Goal: Find specific page/section: Find specific page/section

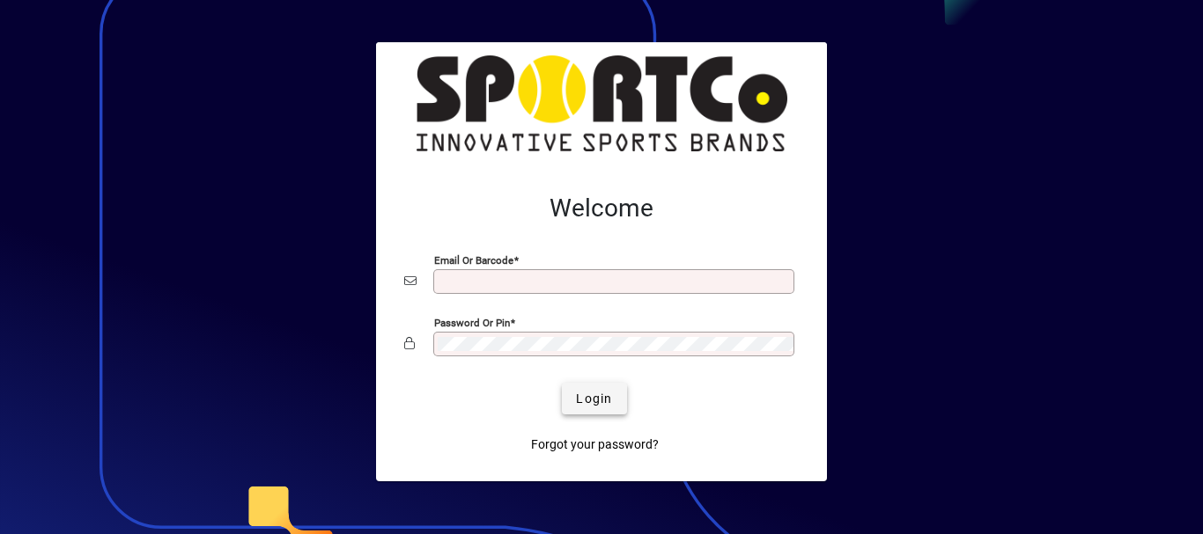
type input "**********"
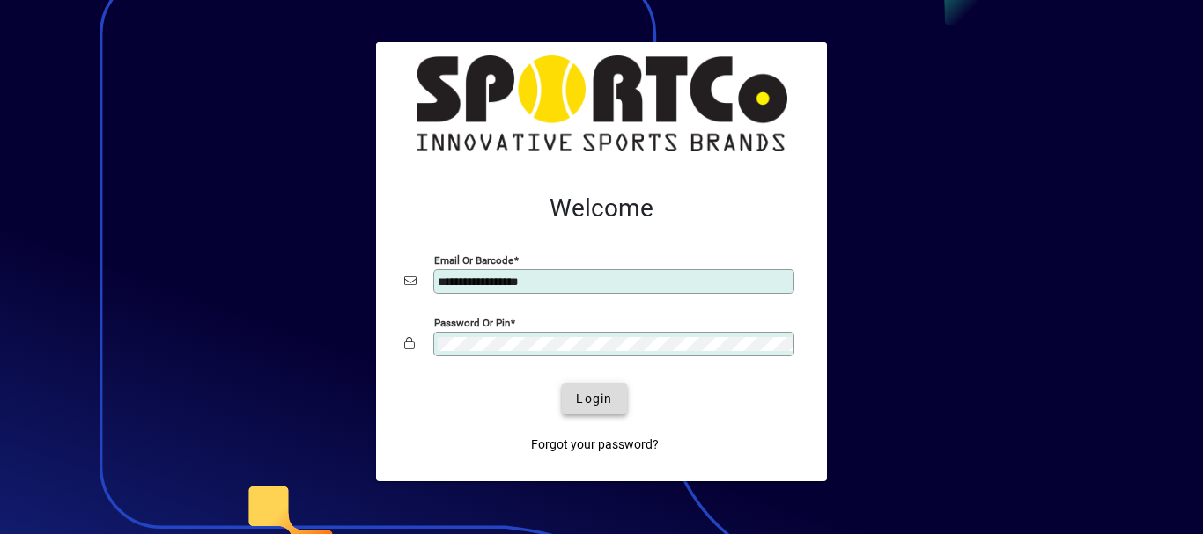
click at [582, 399] on span "Login" at bounding box center [594, 399] width 36 height 18
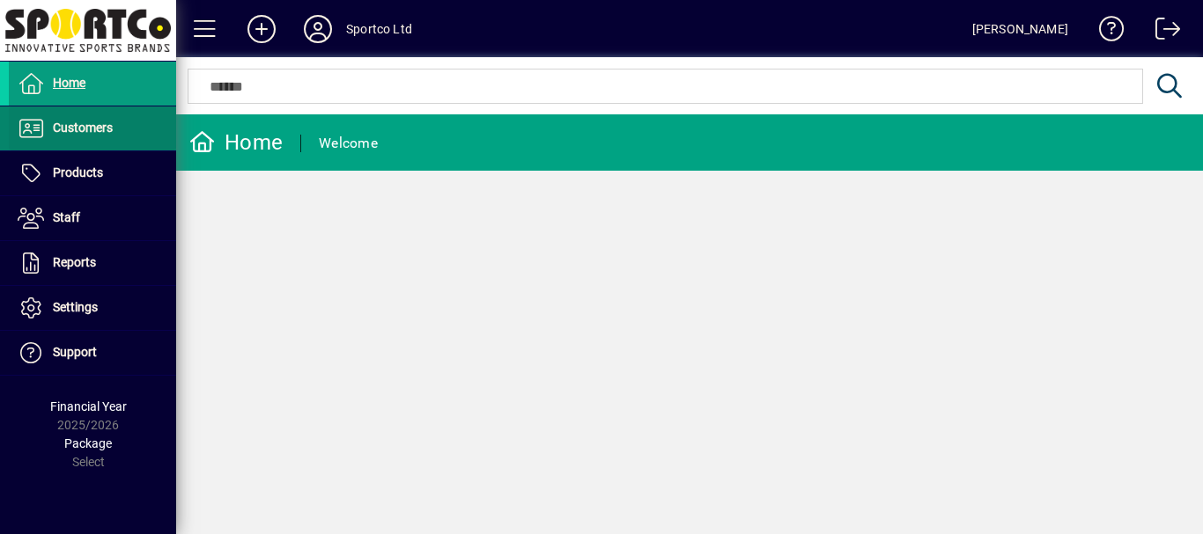
click at [73, 131] on span "Customers" at bounding box center [83, 128] width 60 height 14
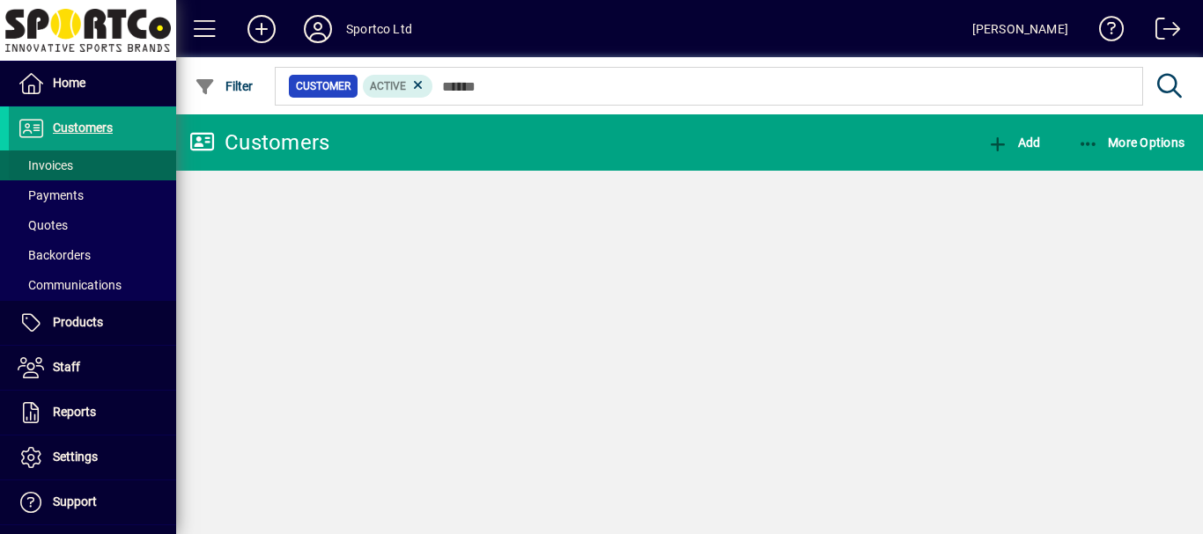
click at [49, 164] on span "Invoices" at bounding box center [45, 165] width 55 height 14
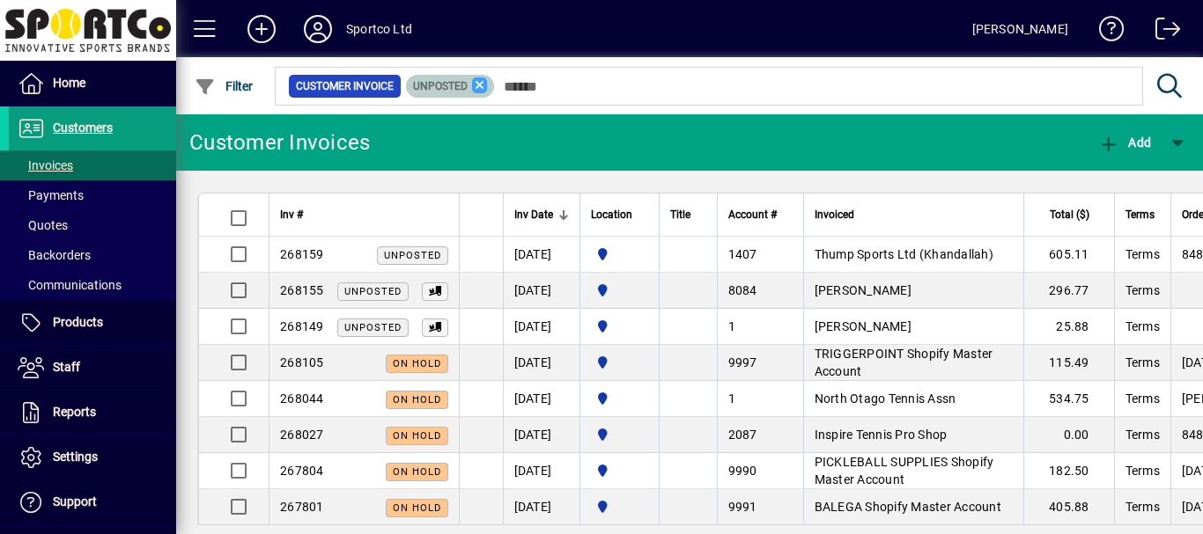
click at [477, 87] on icon at bounding box center [480, 85] width 16 height 16
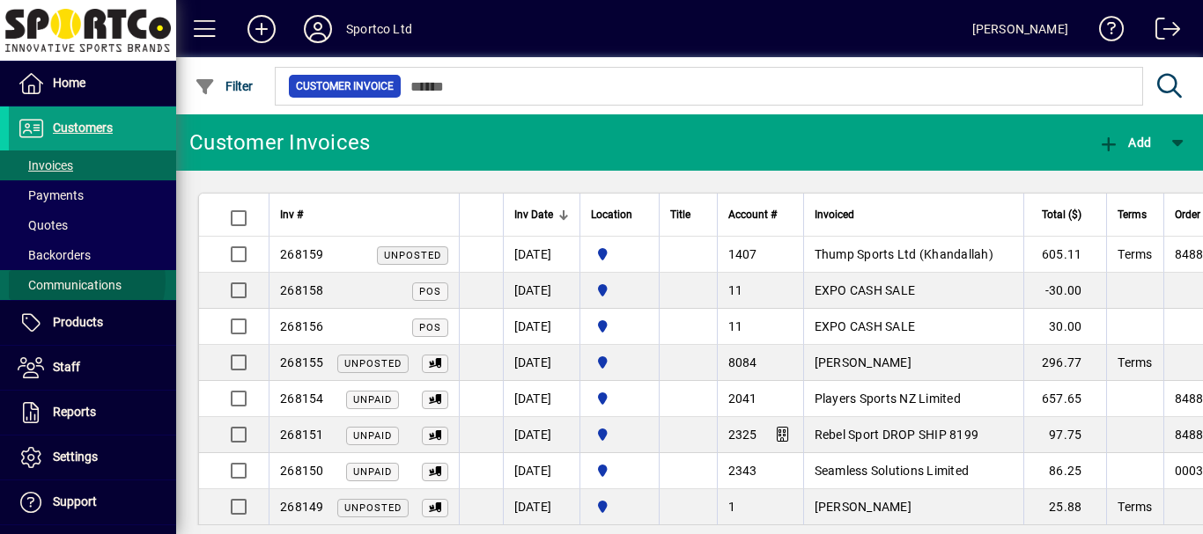
click at [85, 281] on span "Communications" at bounding box center [70, 285] width 104 height 14
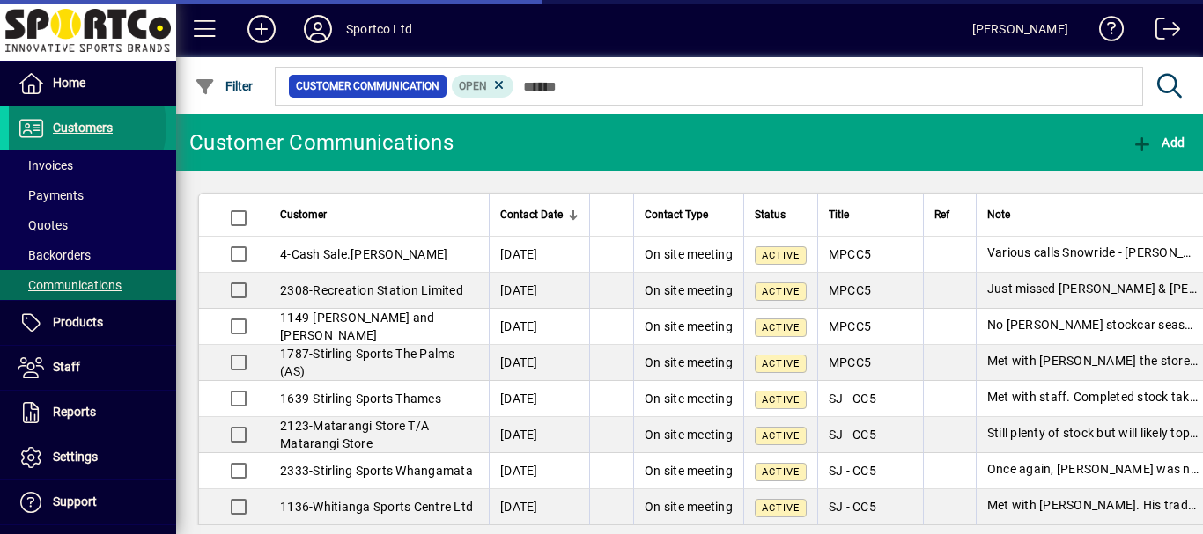
click at [76, 127] on span "Customers" at bounding box center [83, 128] width 60 height 14
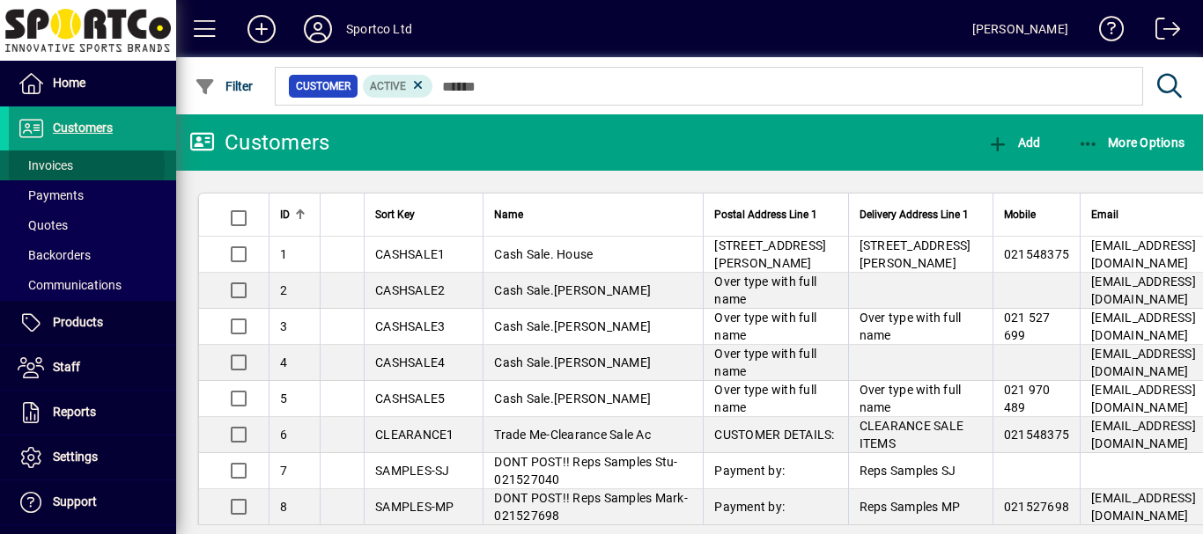
click at [62, 167] on span "Invoices" at bounding box center [45, 165] width 55 height 14
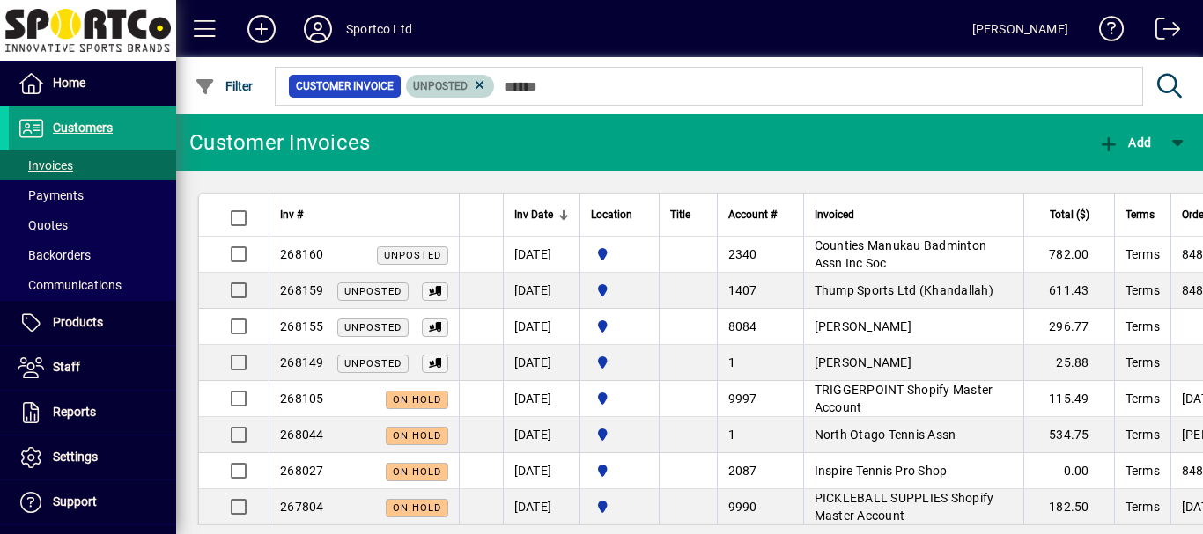
click at [476, 87] on icon at bounding box center [480, 85] width 16 height 16
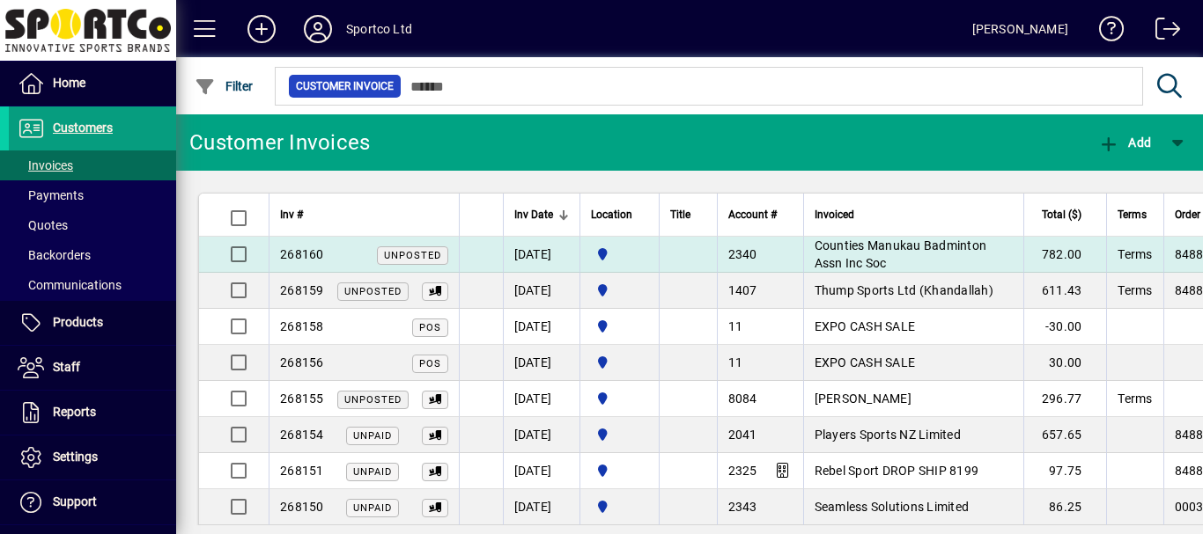
click at [884, 242] on span "Counties Manukau Badminton Assn Inc Soc" at bounding box center [900, 255] width 173 height 32
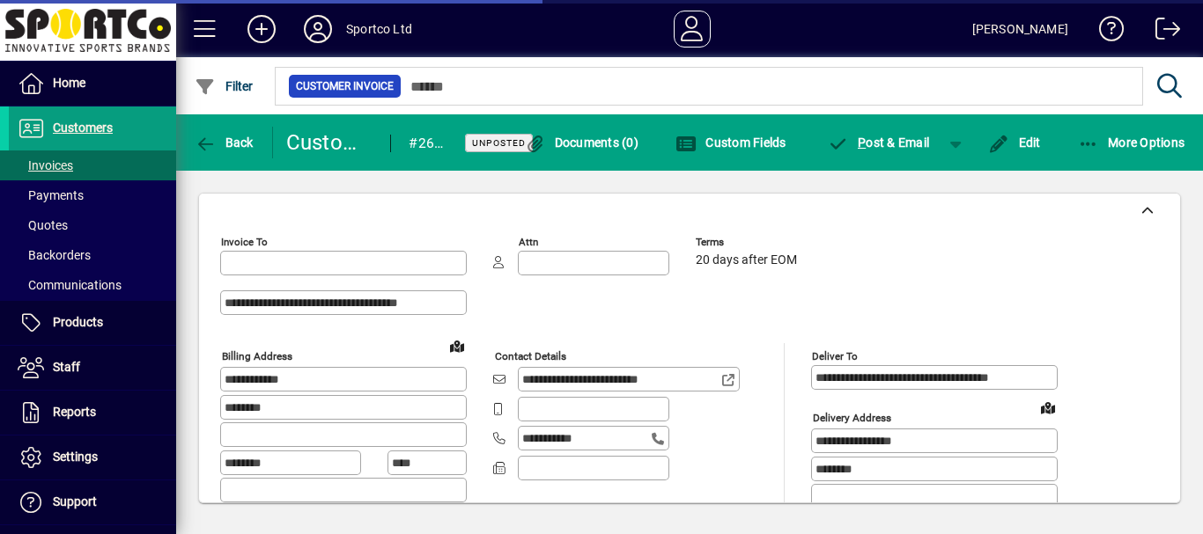
type input "**********"
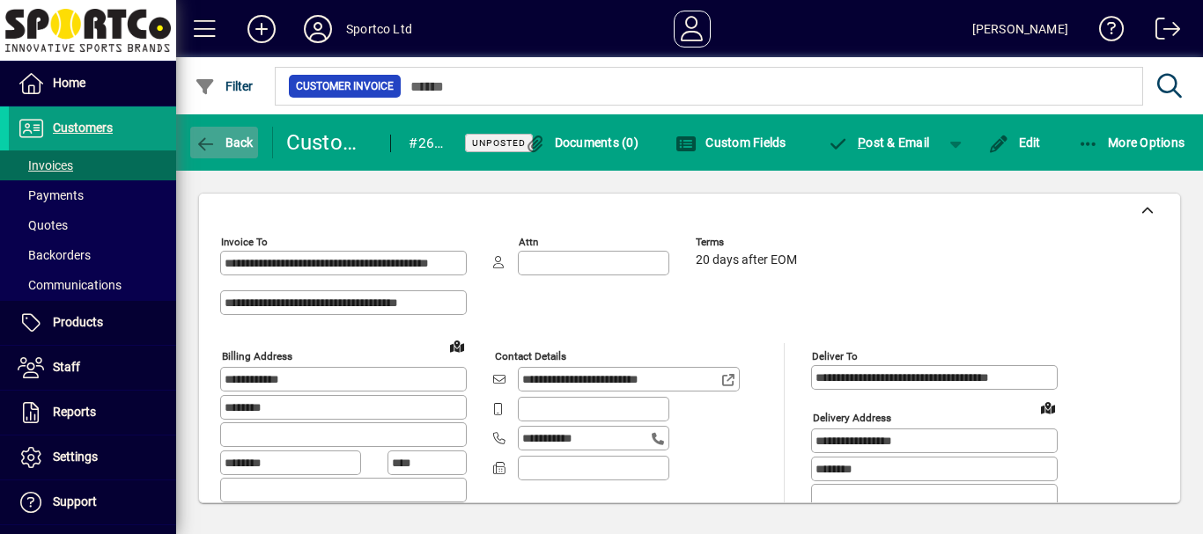
click at [239, 143] on span "Back" at bounding box center [224, 143] width 59 height 14
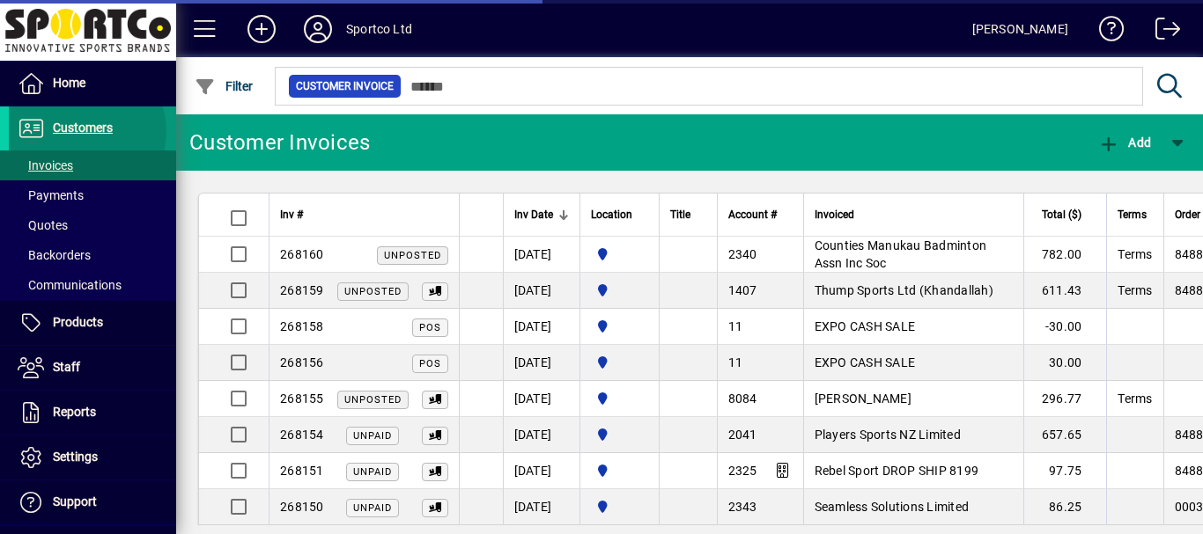
click at [85, 131] on span "Customers" at bounding box center [83, 128] width 60 height 14
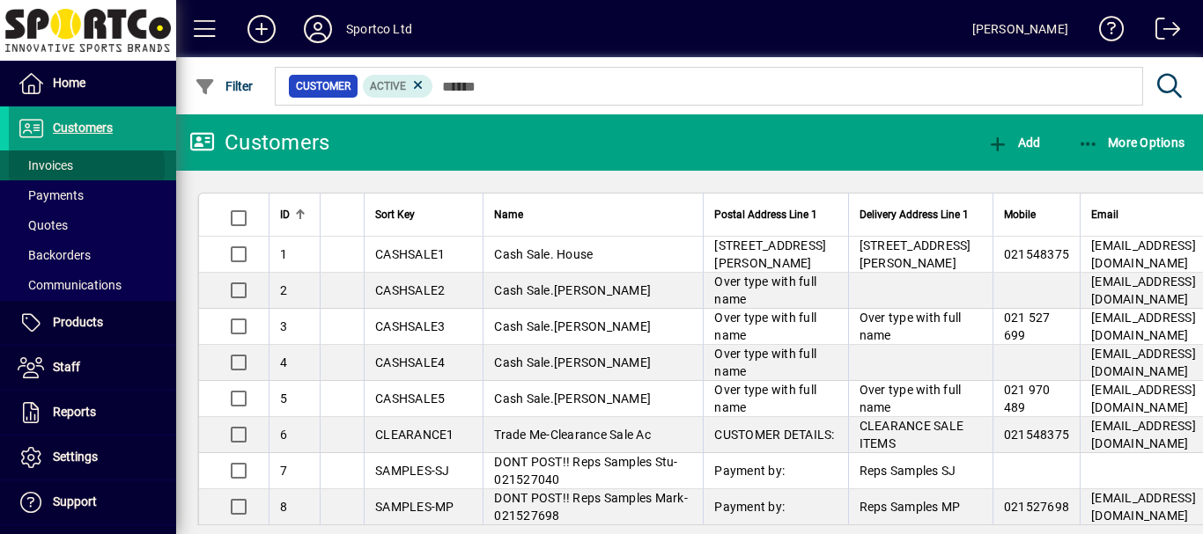
click at [58, 168] on span "Invoices" at bounding box center [45, 165] width 55 height 14
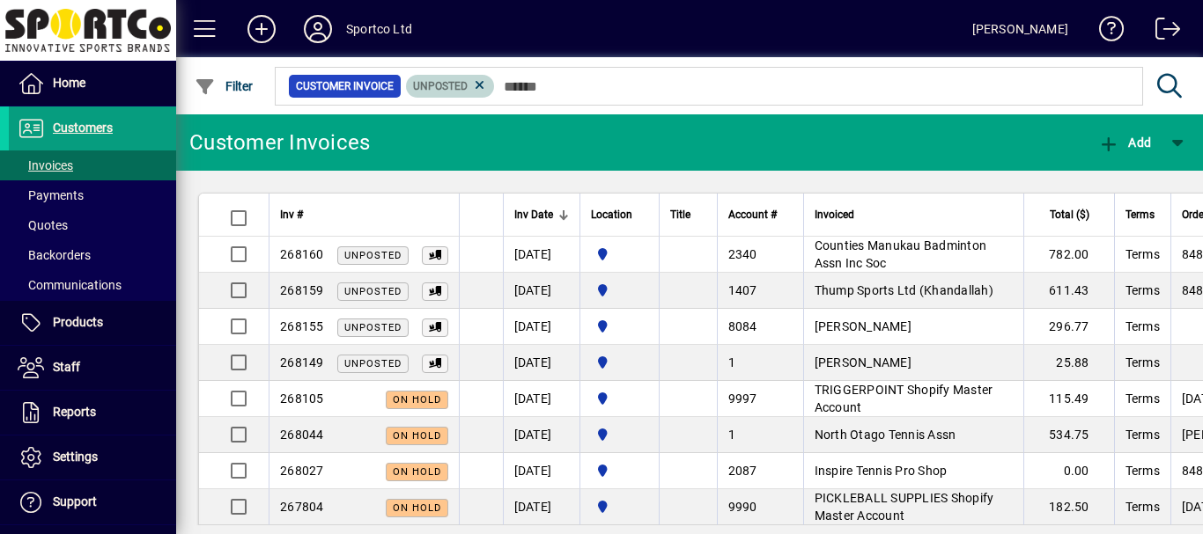
click at [477, 85] on icon at bounding box center [480, 85] width 16 height 16
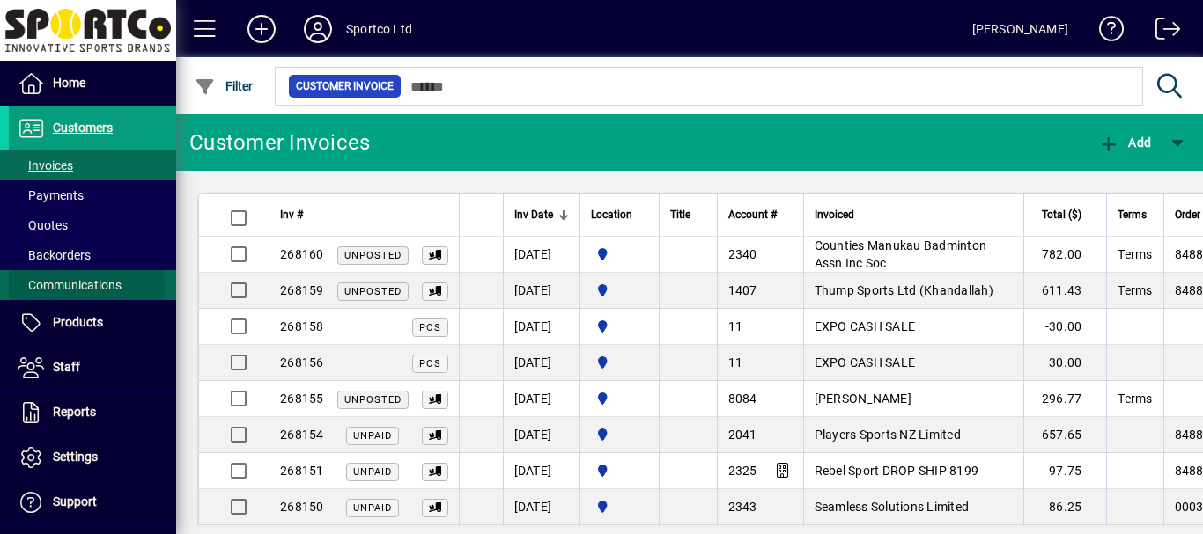
click at [72, 290] on span "Communications" at bounding box center [70, 285] width 104 height 14
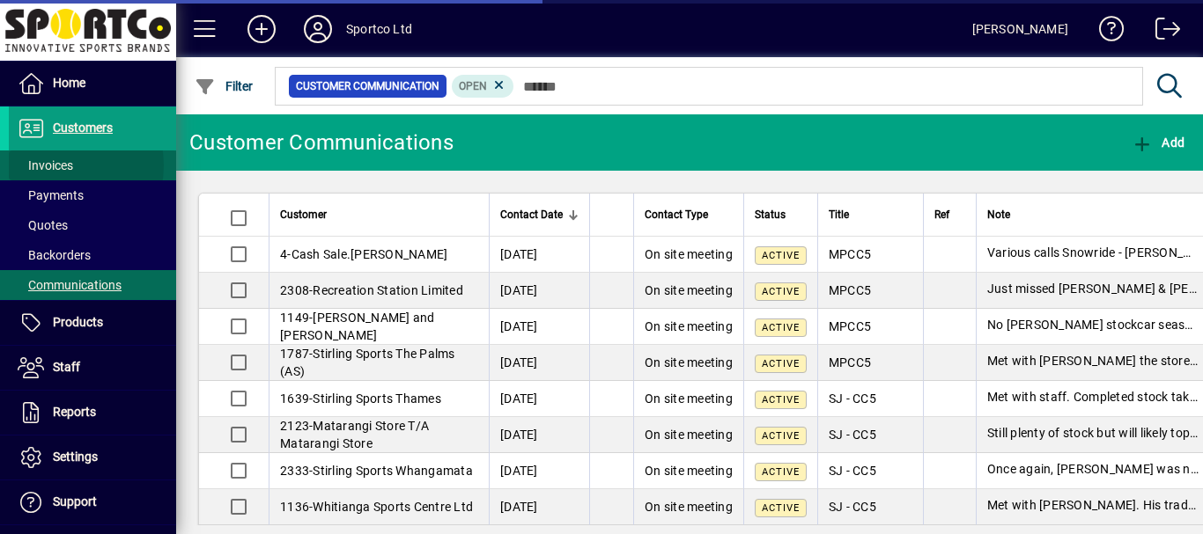
click at [51, 166] on span "Invoices" at bounding box center [45, 165] width 55 height 14
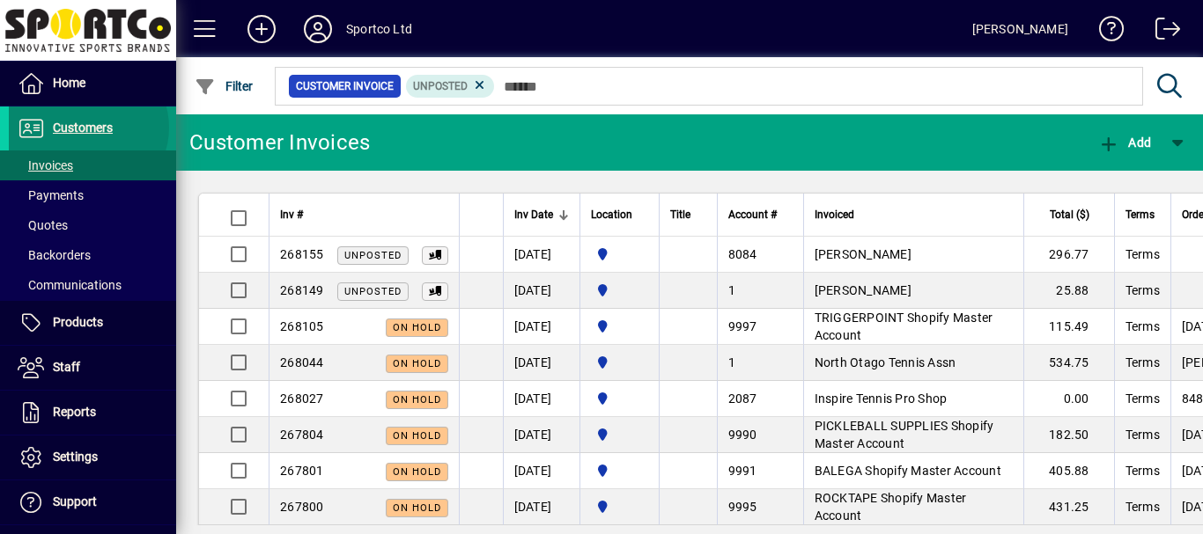
click at [87, 128] on span "Customers" at bounding box center [83, 128] width 60 height 14
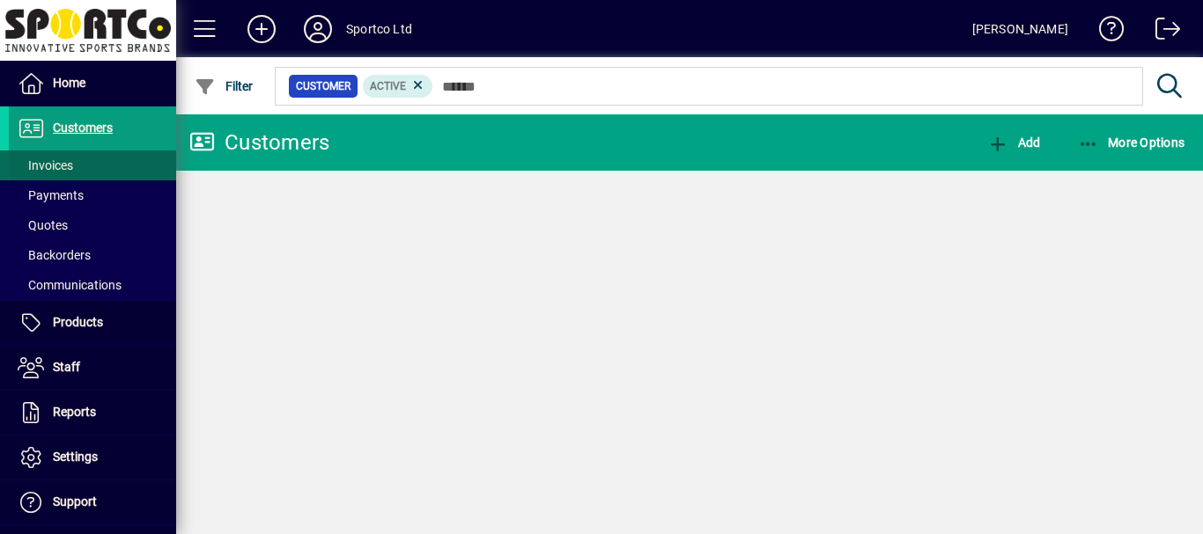
click at [63, 166] on span "Invoices" at bounding box center [45, 165] width 55 height 14
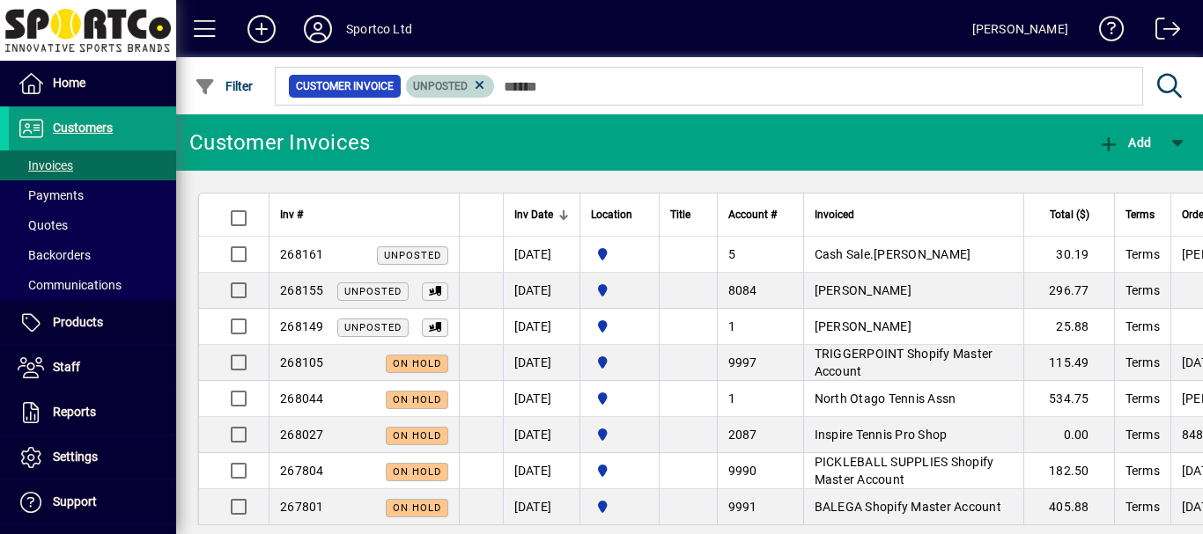
click at [482, 85] on icon at bounding box center [480, 85] width 16 height 16
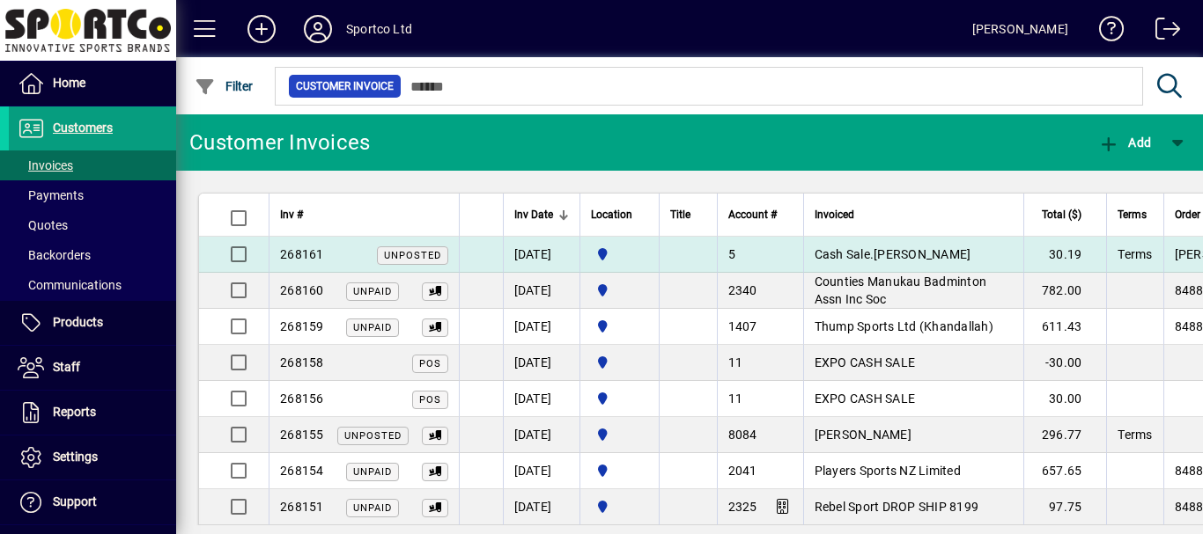
click at [887, 251] on span "Cash Sale.[PERSON_NAME]" at bounding box center [892, 254] width 157 height 14
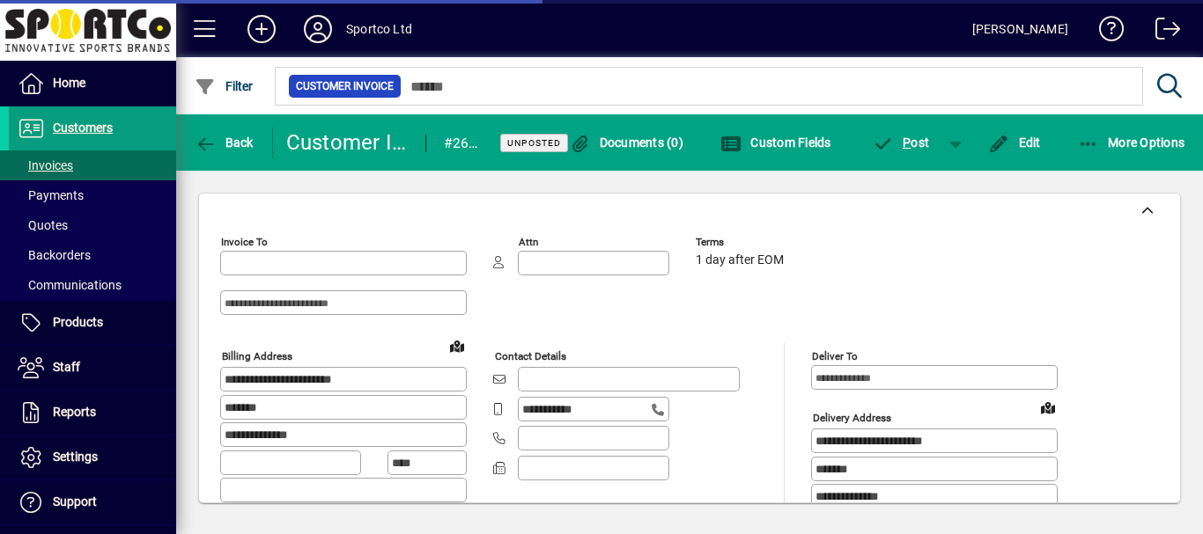
type input "**********"
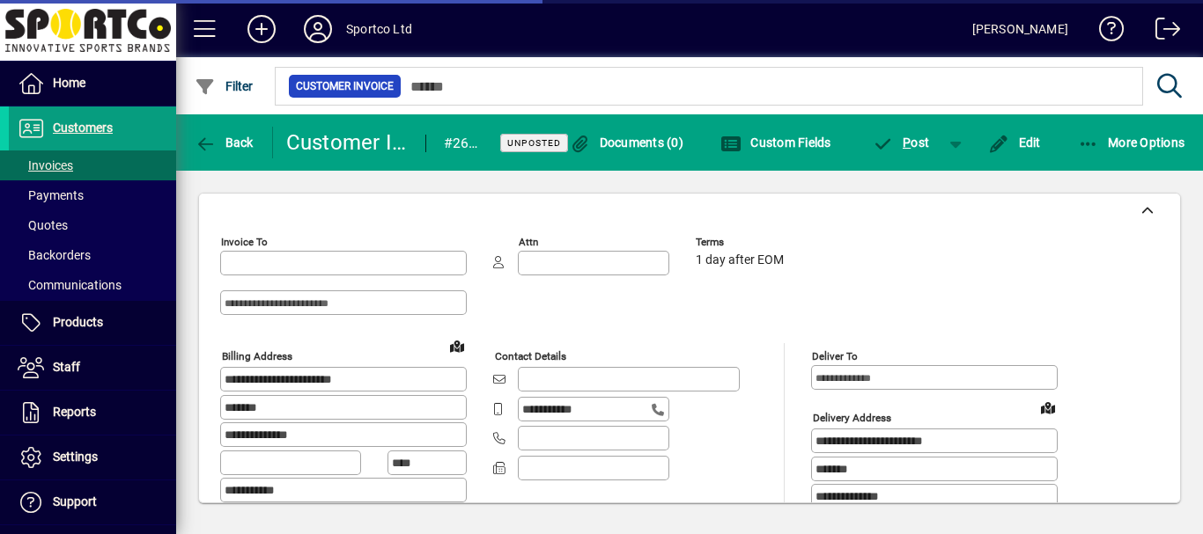
type input "**********"
click at [229, 141] on span "Back" at bounding box center [224, 143] width 59 height 14
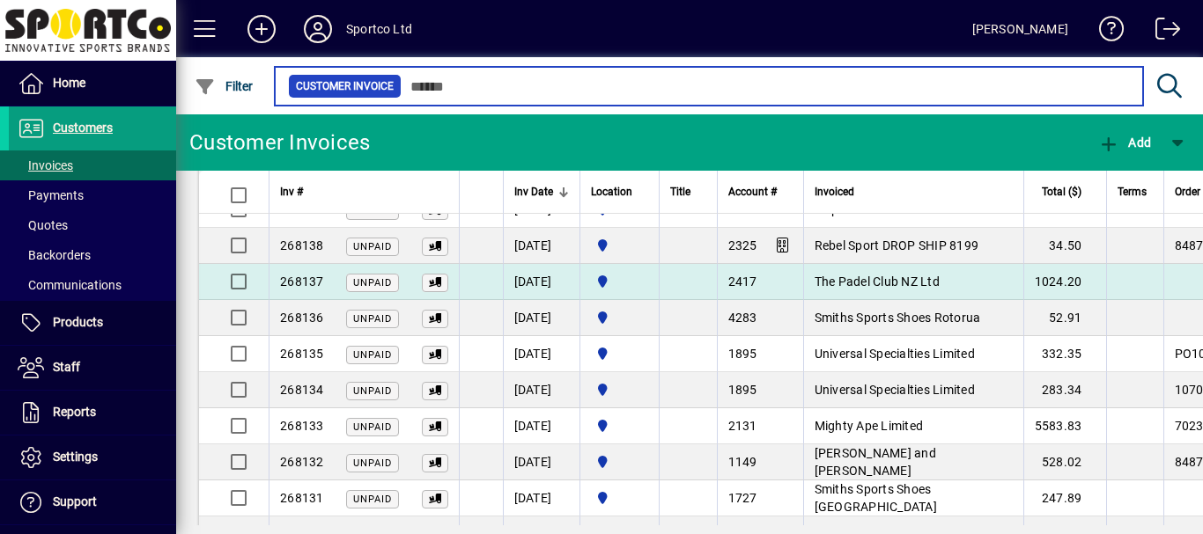
scroll to position [705, 0]
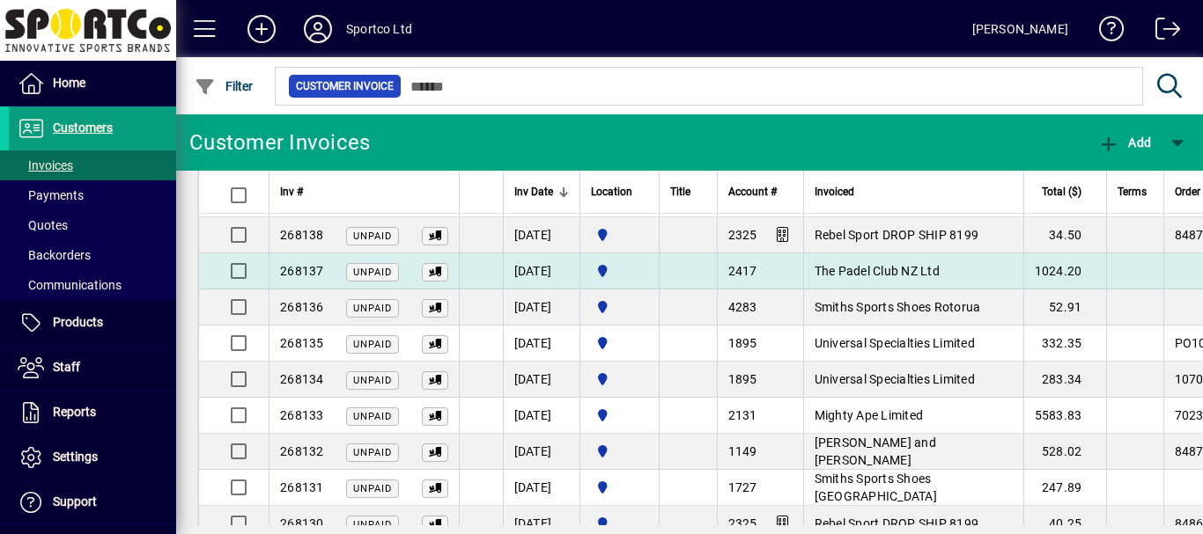
click at [902, 271] on span "The Padel Club NZ Ltd" at bounding box center [876, 271] width 125 height 14
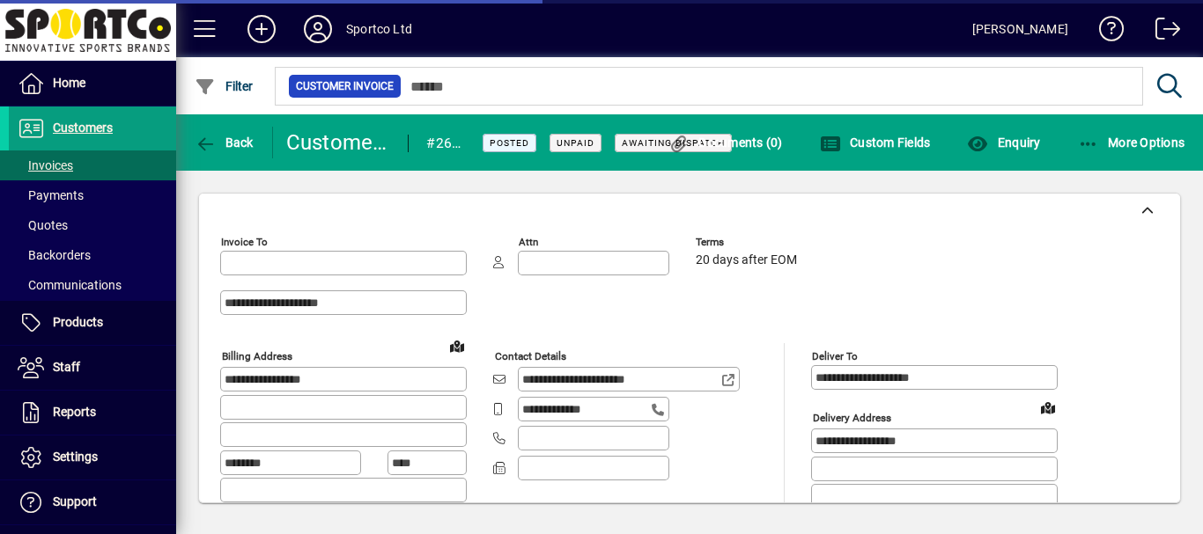
type input "**********"
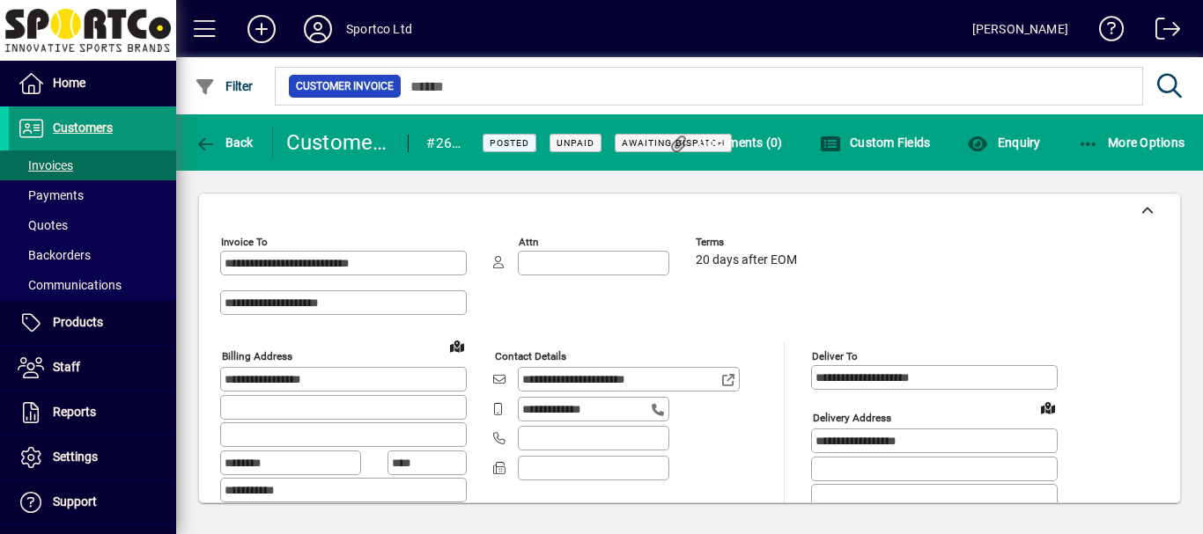
click at [77, 128] on span "Customers" at bounding box center [83, 128] width 60 height 14
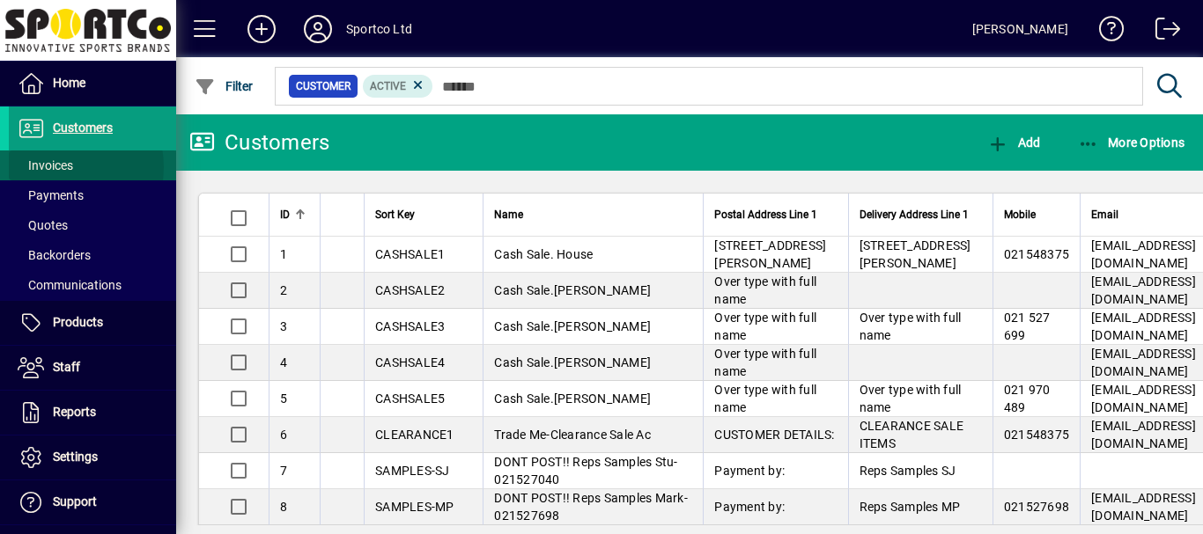
click at [53, 167] on span "Invoices" at bounding box center [45, 165] width 55 height 14
